Goal: Information Seeking & Learning: Find specific fact

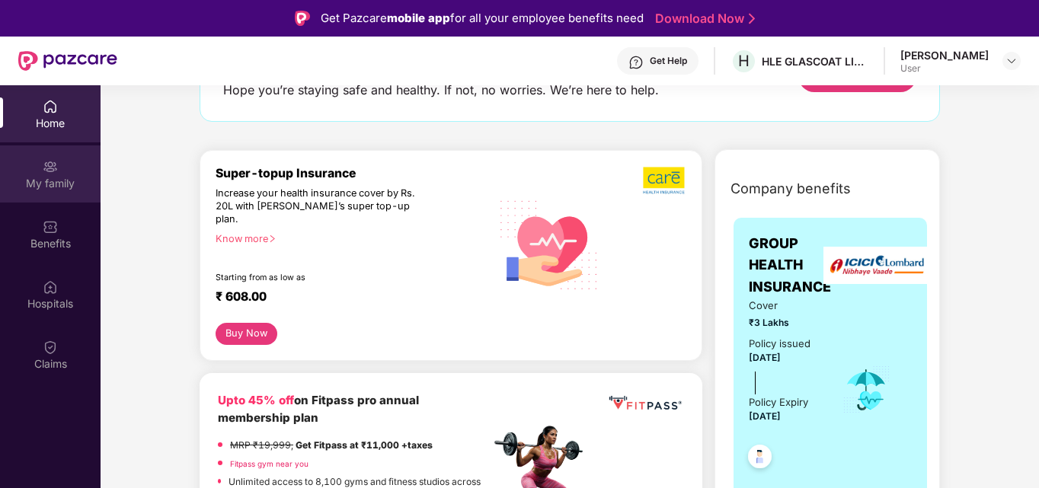
scroll to position [76, 0]
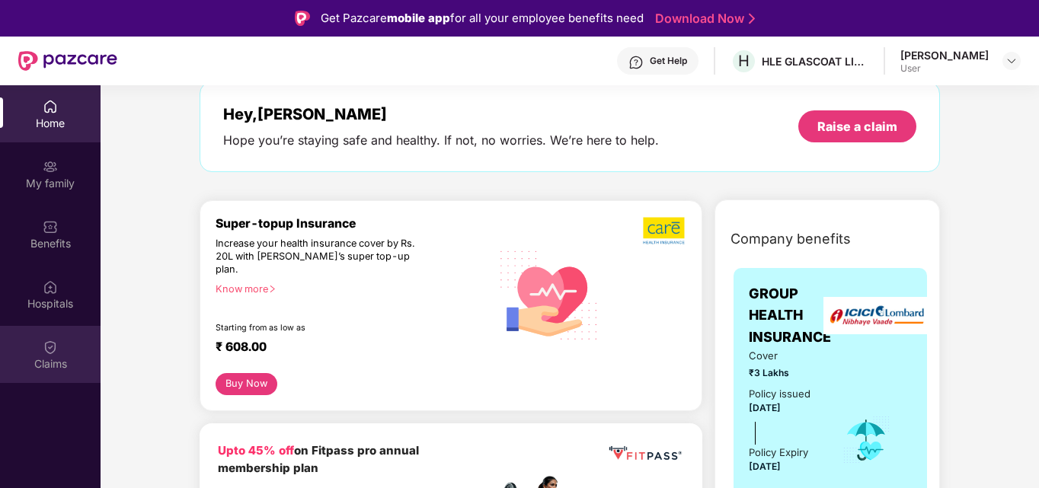
click at [52, 357] on div "Claims" at bounding box center [50, 364] width 101 height 15
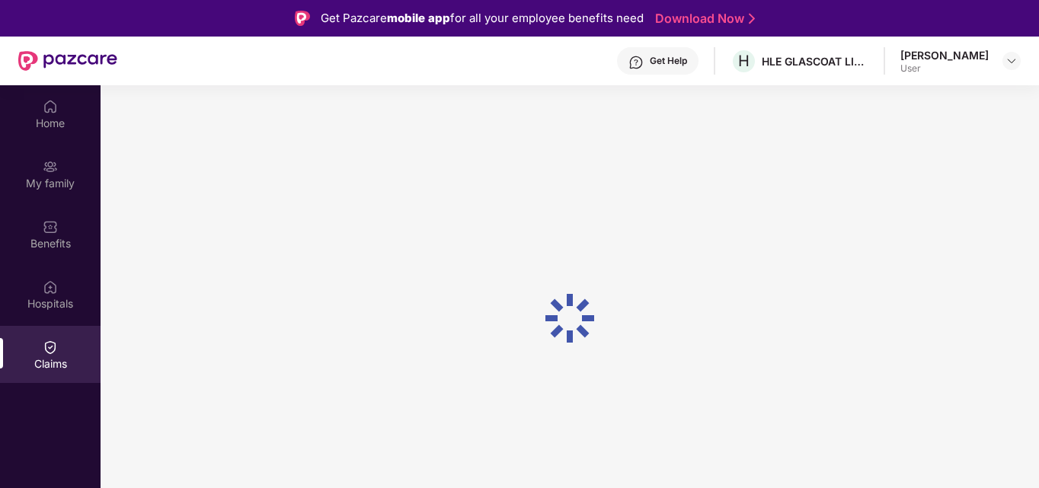
scroll to position [0, 0]
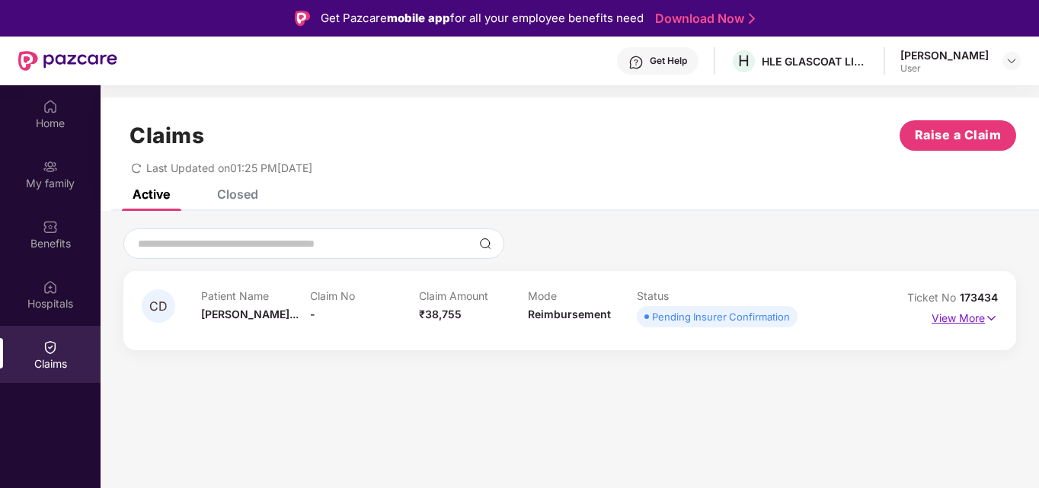
click at [971, 320] on p "View More" at bounding box center [965, 316] width 66 height 21
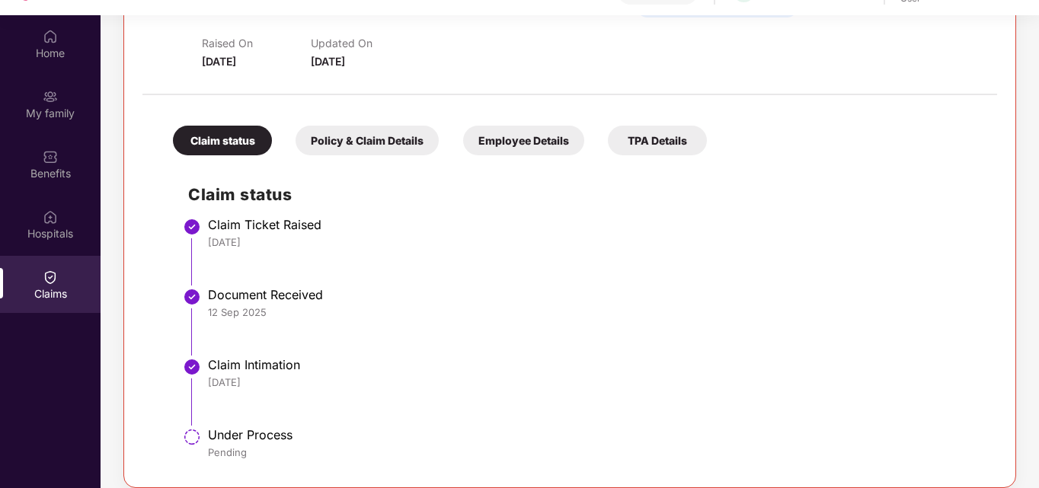
scroll to position [85, 0]
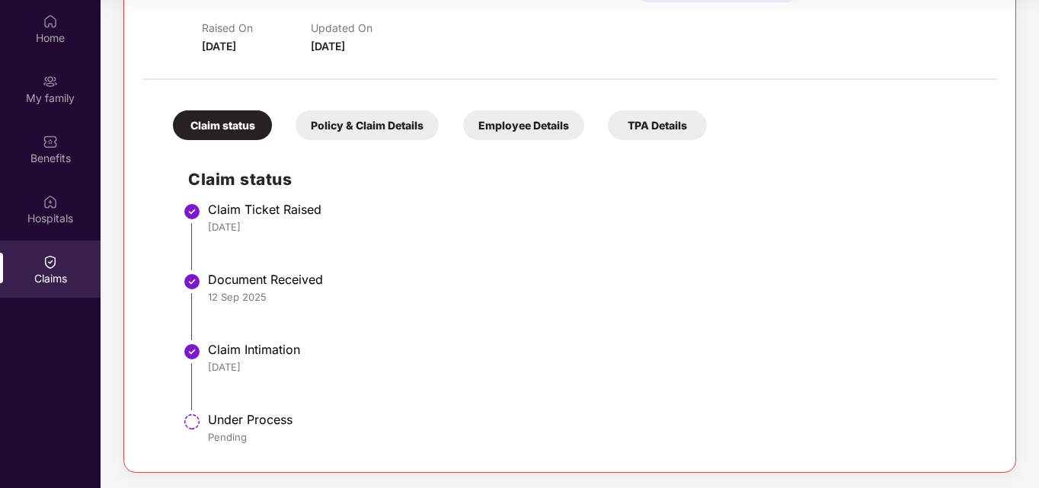
click at [531, 130] on div "Employee Details" at bounding box center [523, 125] width 121 height 30
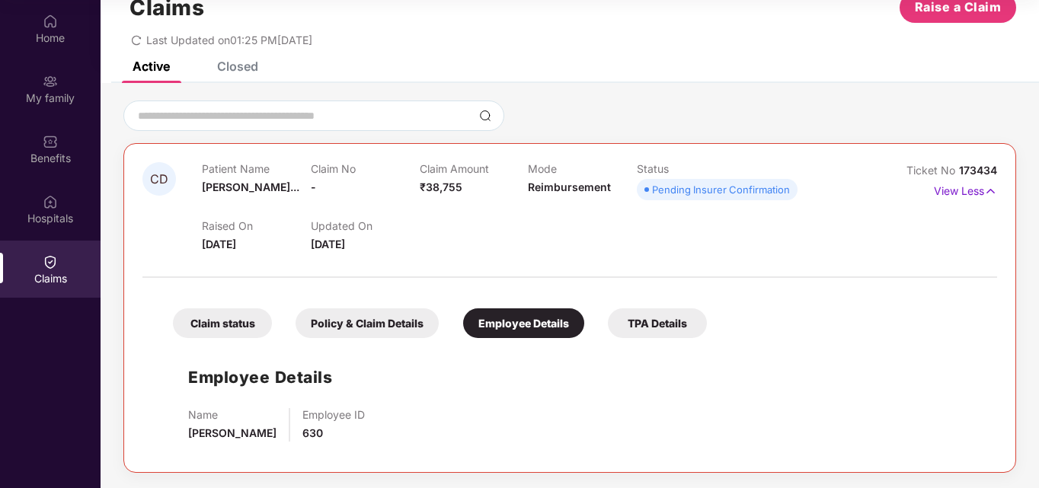
scroll to position [43, 0]
click at [639, 329] on div "TPA Details" at bounding box center [657, 324] width 99 height 30
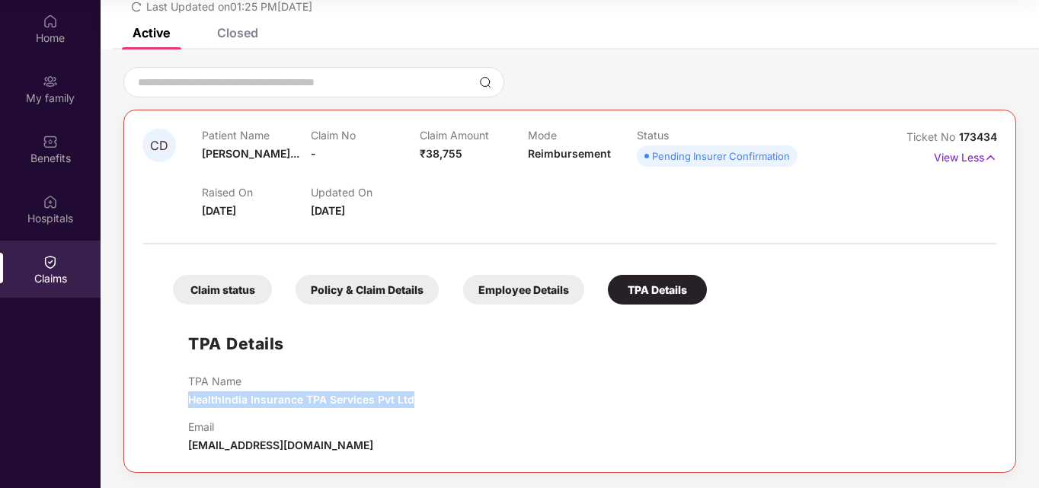
drag, startPoint x: 192, startPoint y: 401, endPoint x: 430, endPoint y: 401, distance: 238.5
click at [430, 401] on div "TPA Name HealthIndia Insurance TPA Services Pvt Ltd" at bounding box center [585, 392] width 794 height 34
copy span "HealthIndia Insurance TPA Services Pvt Ltd"
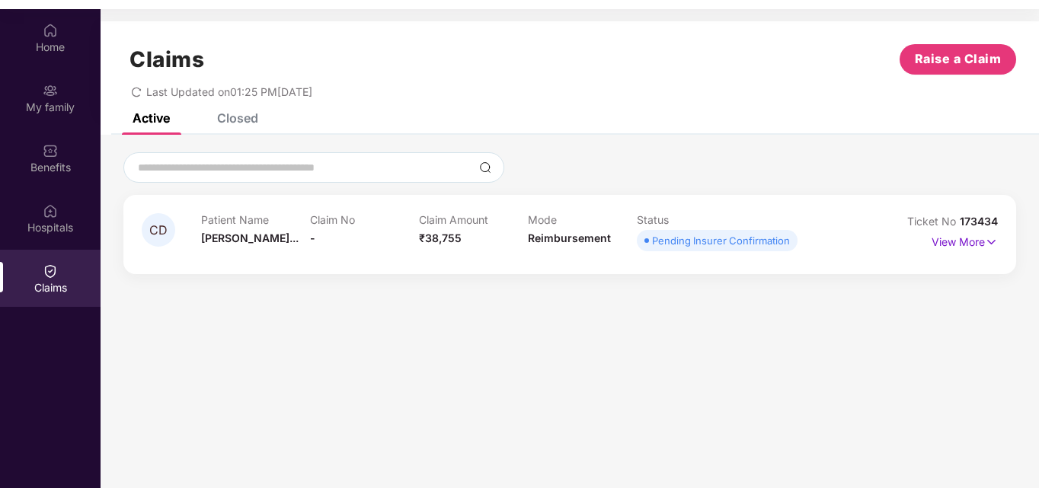
scroll to position [85, 0]
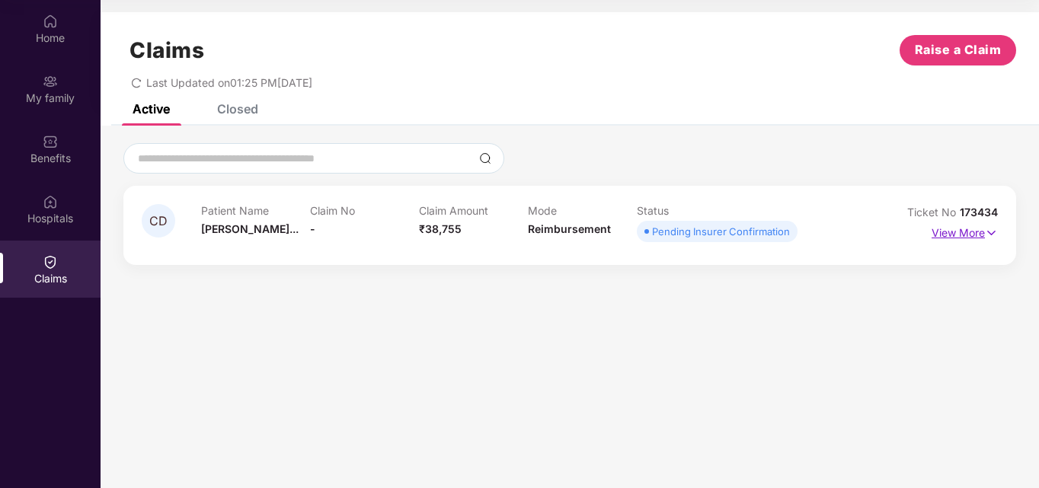
click at [974, 238] on p "View More" at bounding box center [965, 231] width 66 height 21
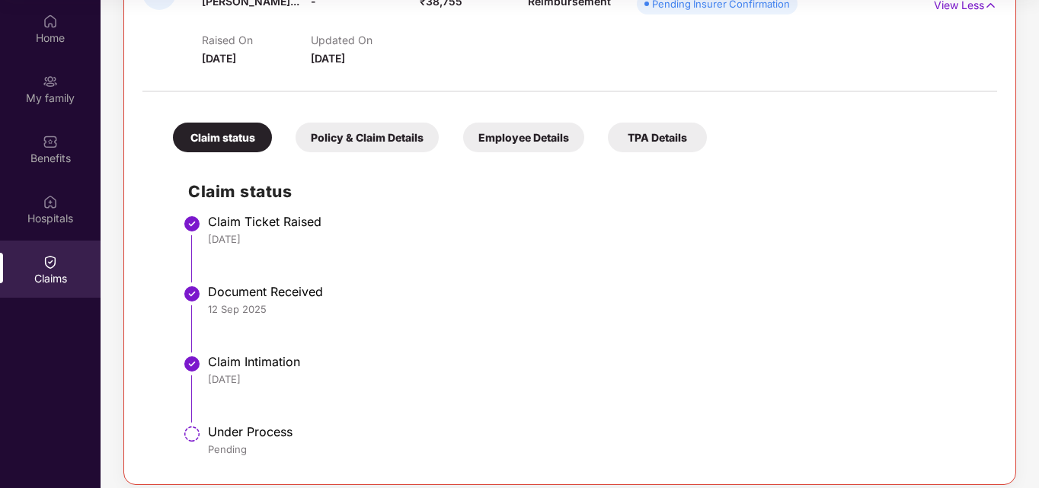
scroll to position [241, 0]
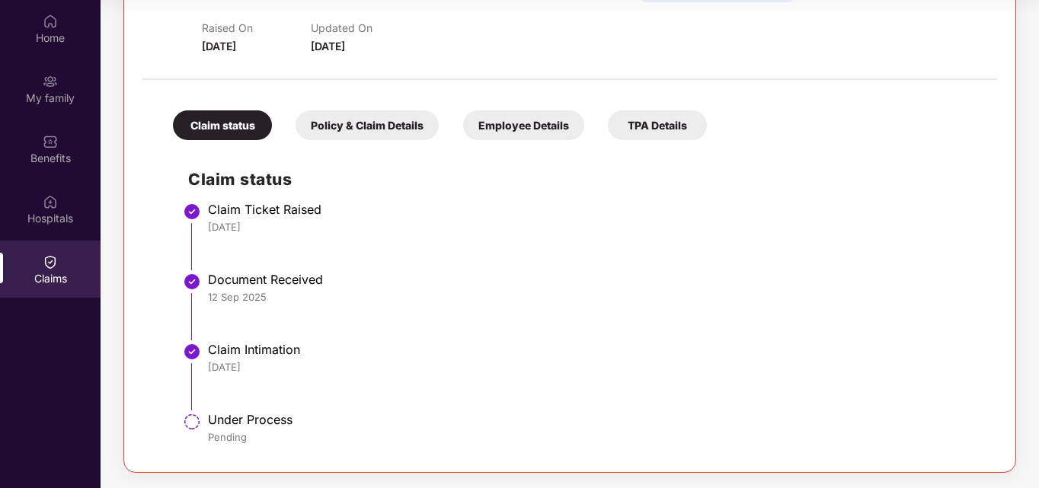
click at [334, 121] on div "Policy & Claim Details" at bounding box center [367, 125] width 143 height 30
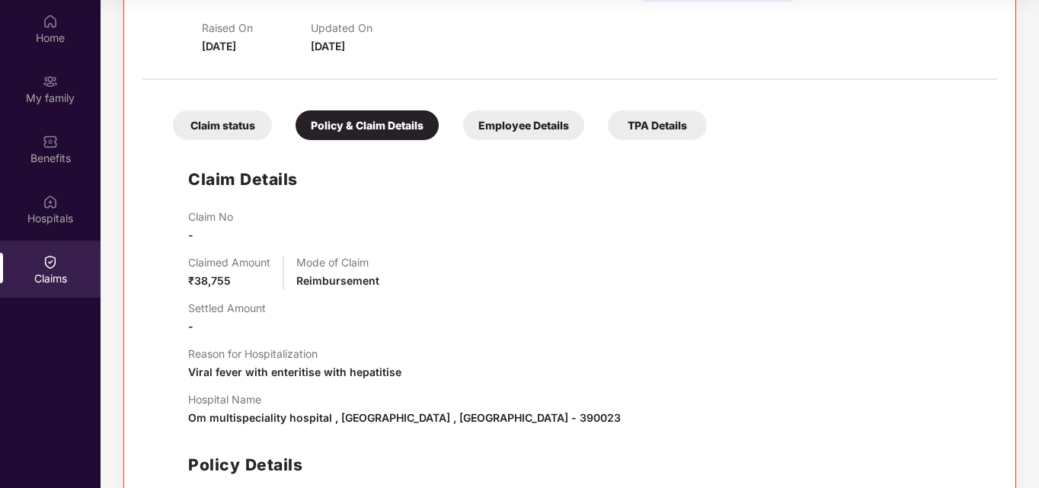
click at [516, 125] on div "Employee Details" at bounding box center [523, 125] width 121 height 30
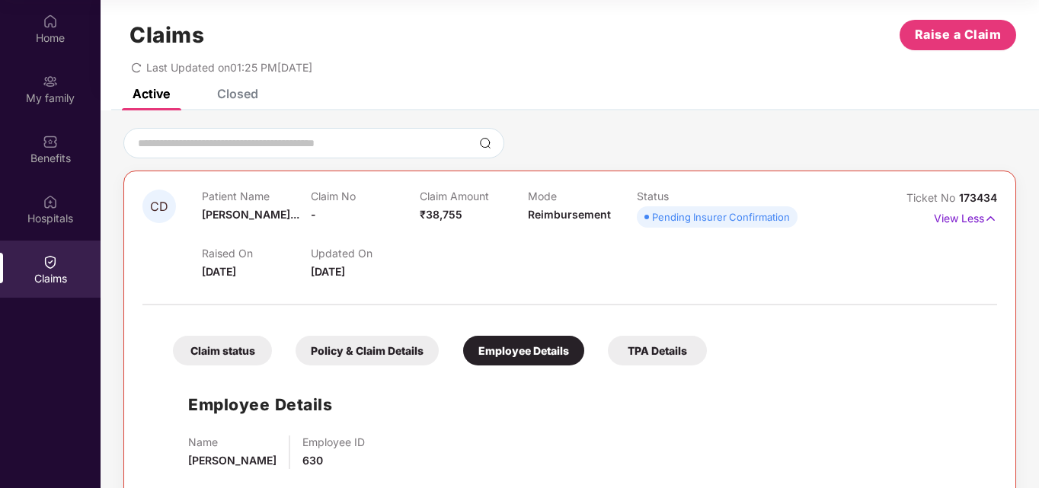
scroll to position [0, 0]
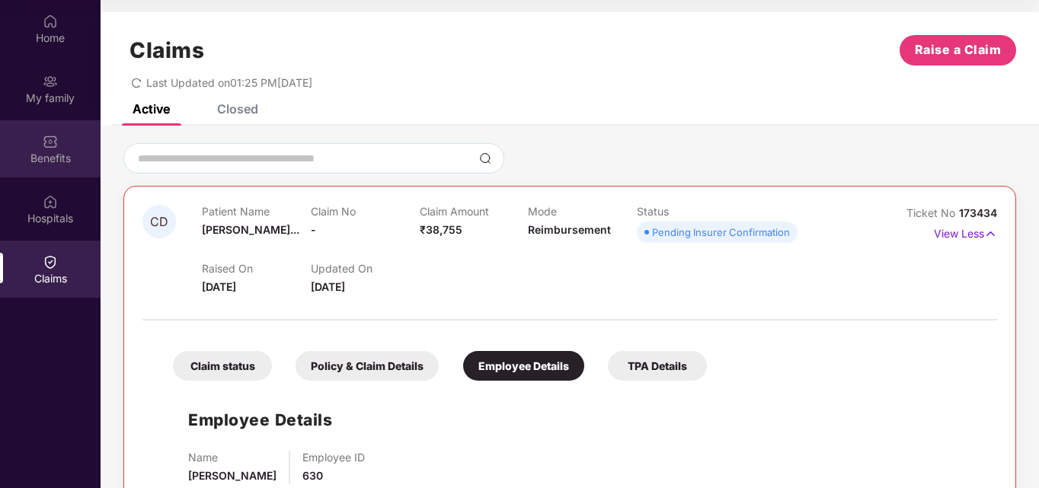
click at [46, 152] on div "Benefits" at bounding box center [50, 158] width 101 height 15
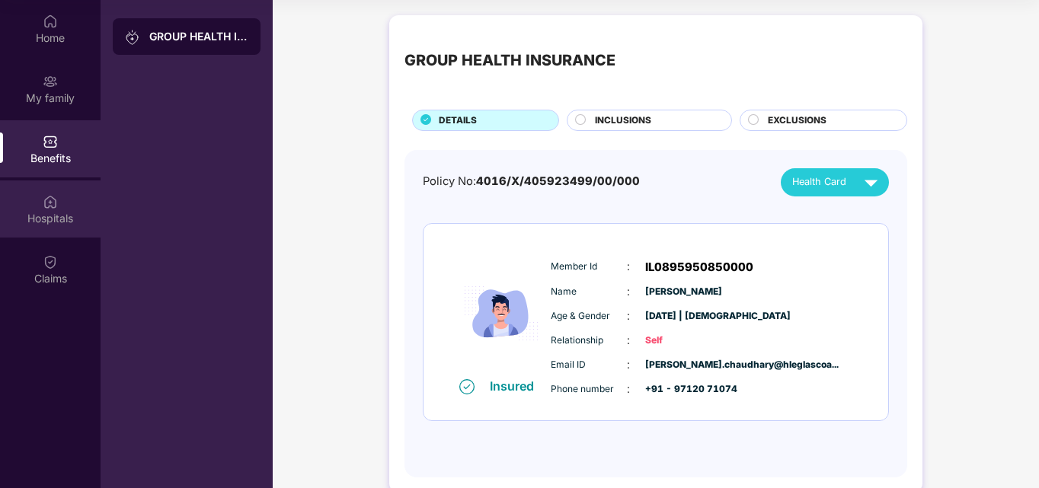
click at [45, 206] on img at bounding box center [50, 201] width 15 height 15
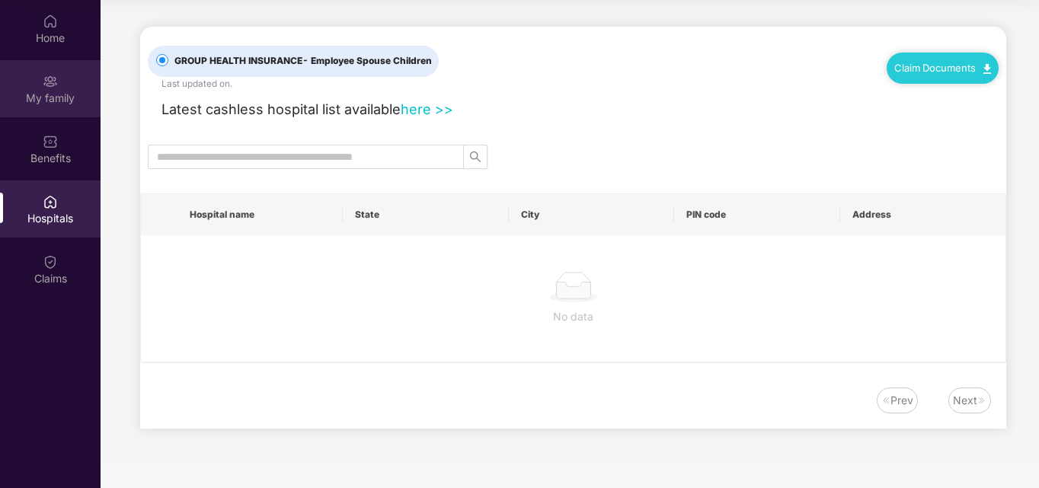
click at [53, 109] on div "My family" at bounding box center [50, 88] width 101 height 57
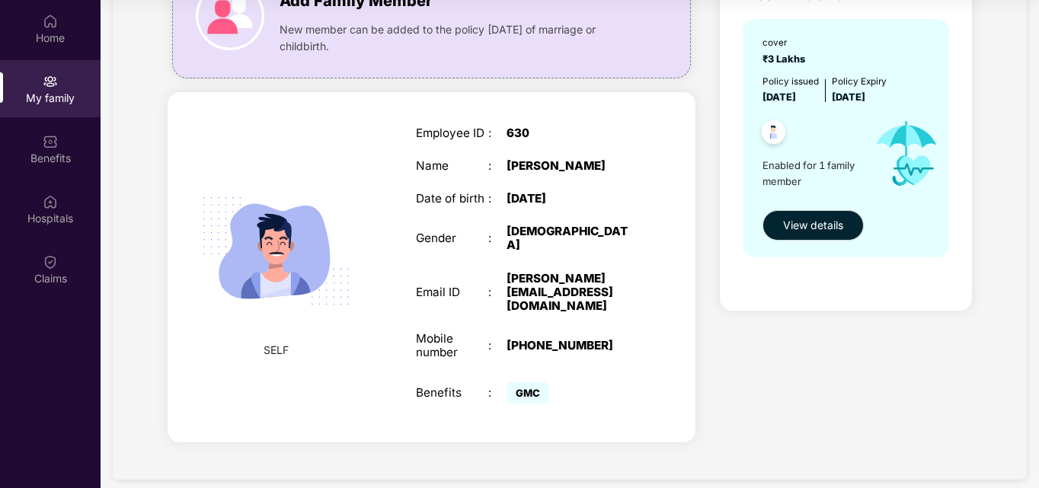
scroll to position [150, 0]
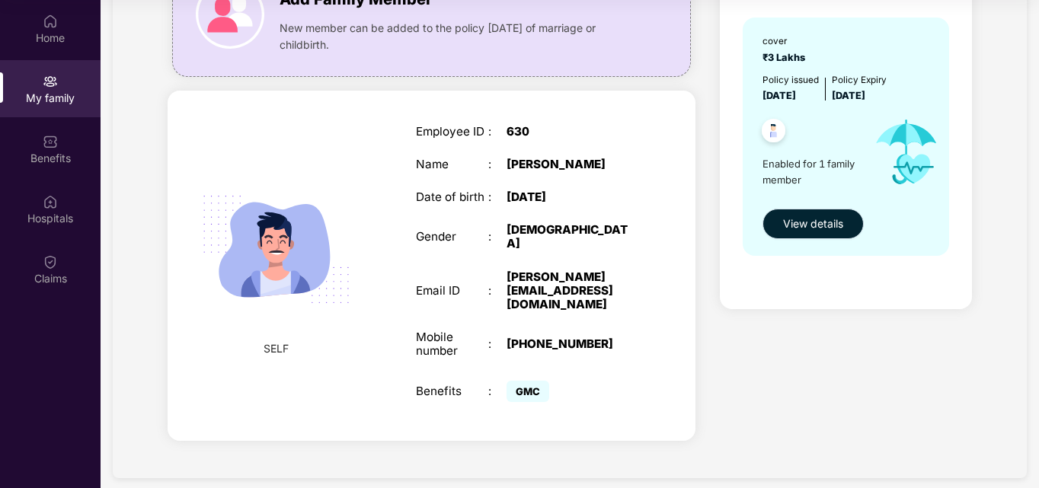
click at [805, 226] on span "View details" at bounding box center [813, 224] width 60 height 17
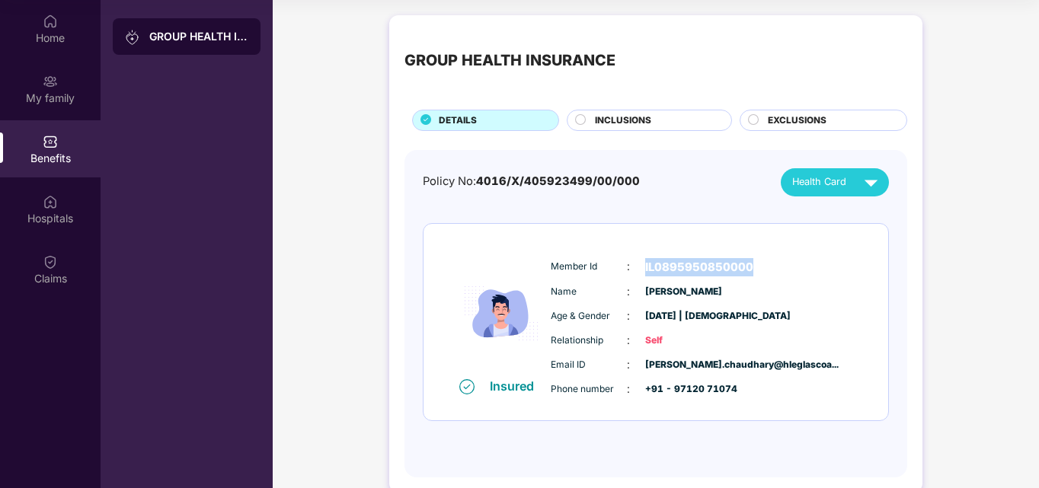
drag, startPoint x: 645, startPoint y: 267, endPoint x: 777, endPoint y: 264, distance: 132.6
click at [777, 264] on div "Member Id : IL0895950850000" at bounding box center [702, 267] width 302 height 18
copy span "IL0895950850000"
